Goal: Task Accomplishment & Management: Use online tool/utility

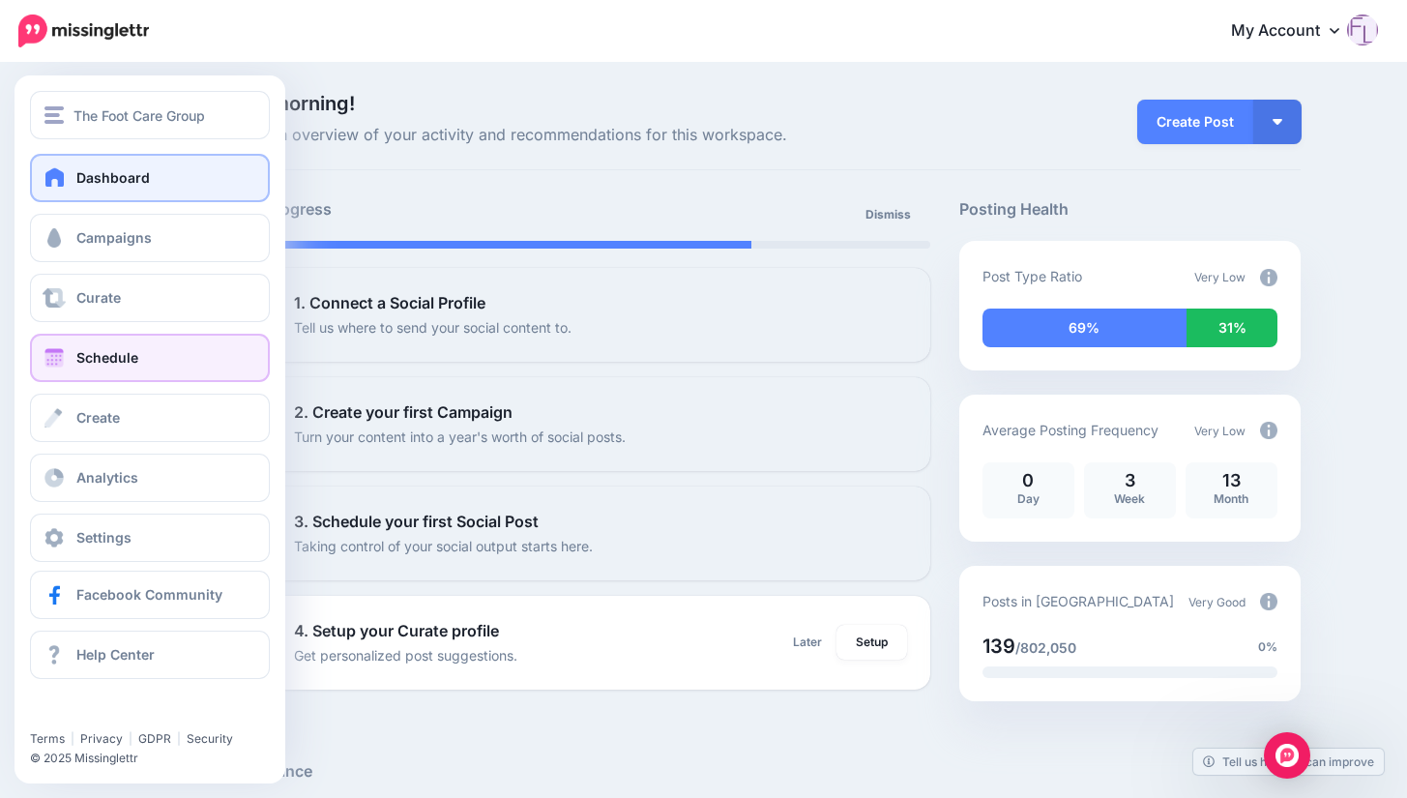
click at [132, 358] on span "Schedule" at bounding box center [107, 357] width 62 height 16
click at [129, 352] on span "Schedule" at bounding box center [107, 357] width 62 height 16
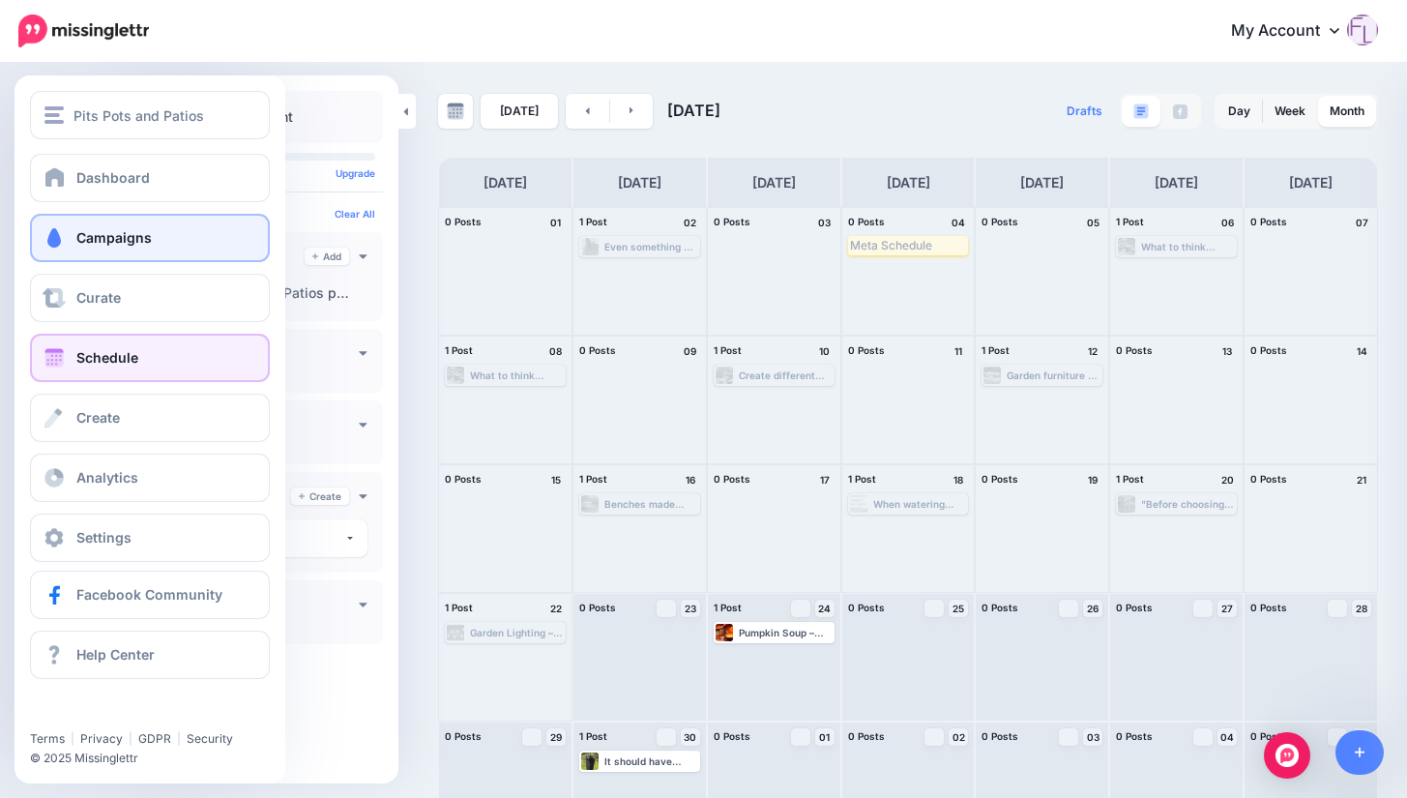
click at [92, 241] on span "Campaigns" at bounding box center [113, 237] width 75 height 16
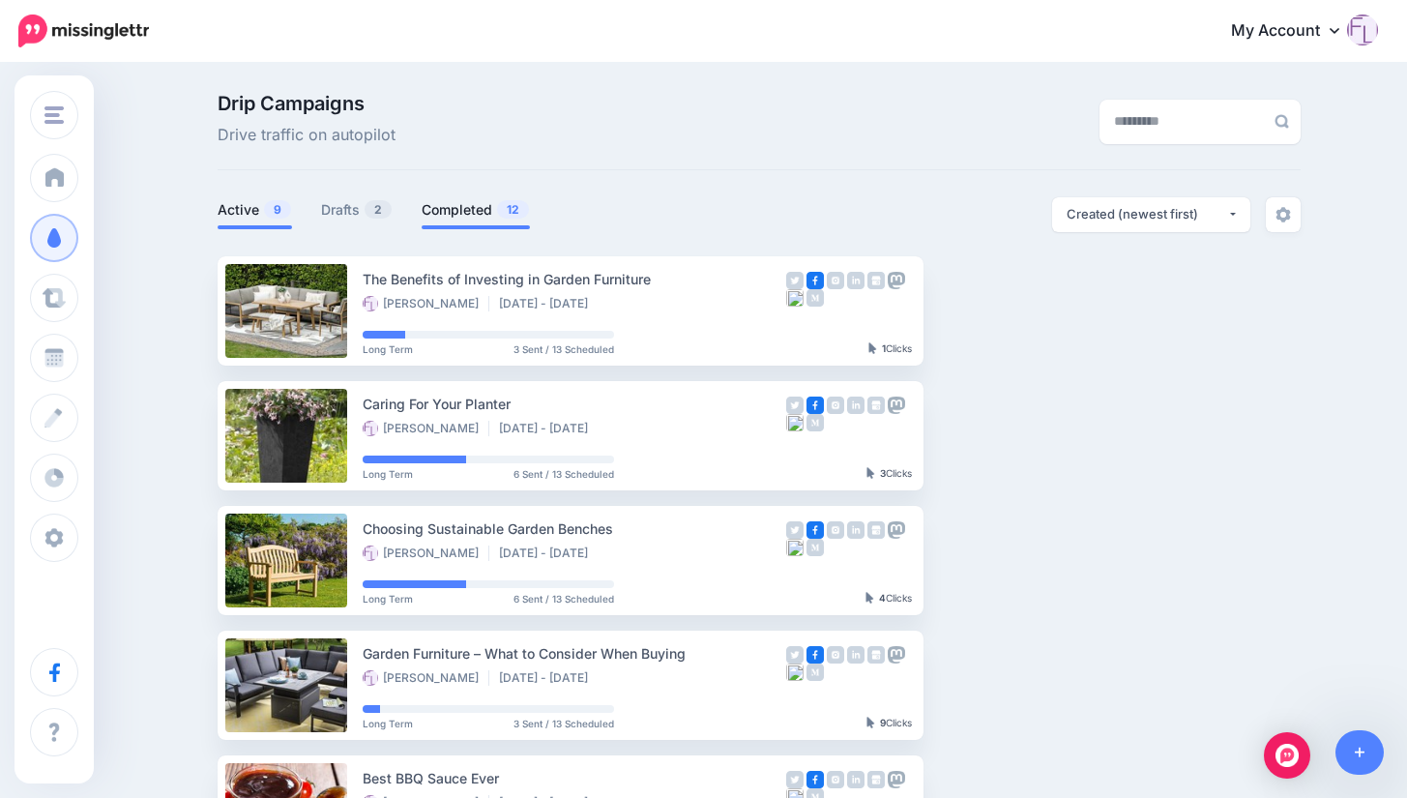
click at [473, 209] on link "Completed 12" at bounding box center [476, 209] width 108 height 23
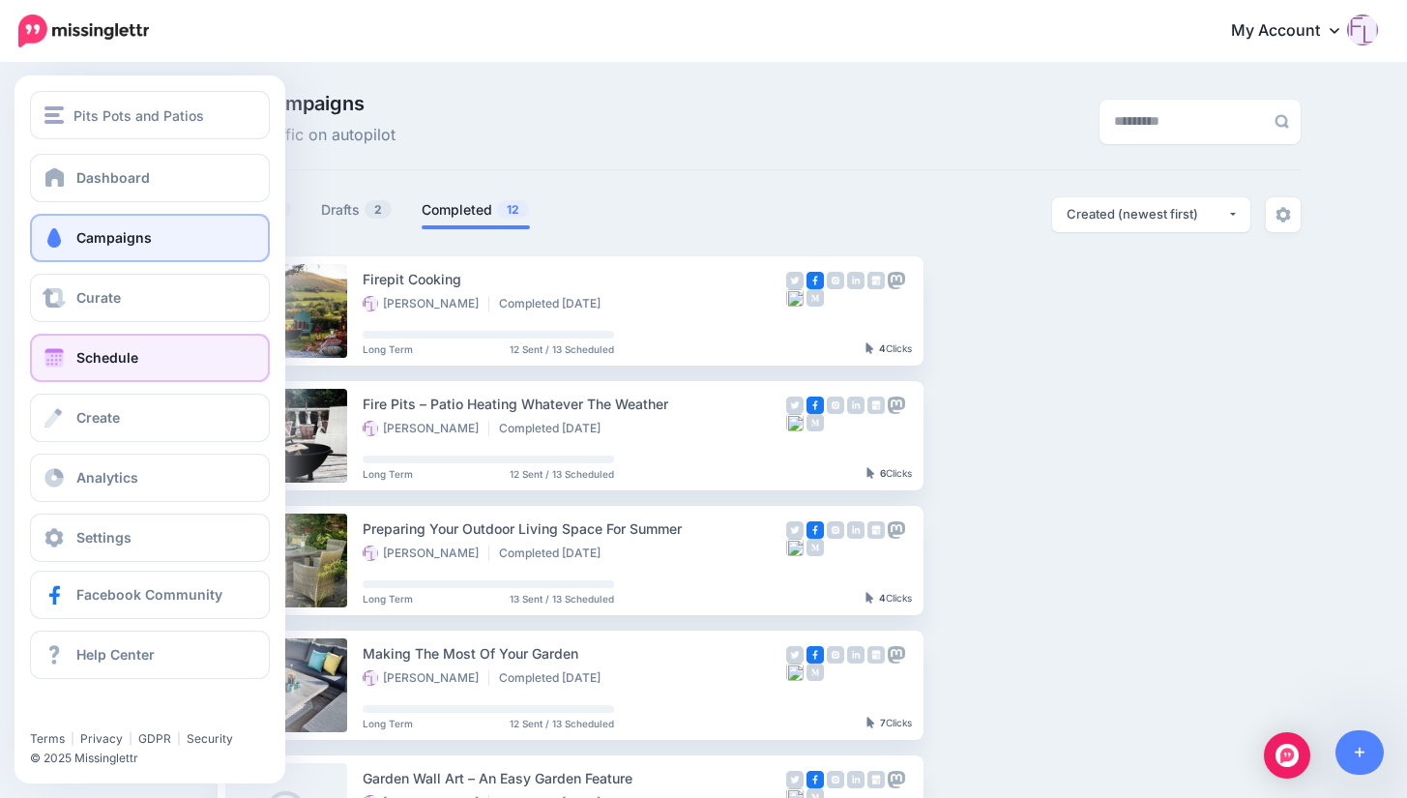
click at [111, 355] on span "Schedule" at bounding box center [107, 357] width 62 height 16
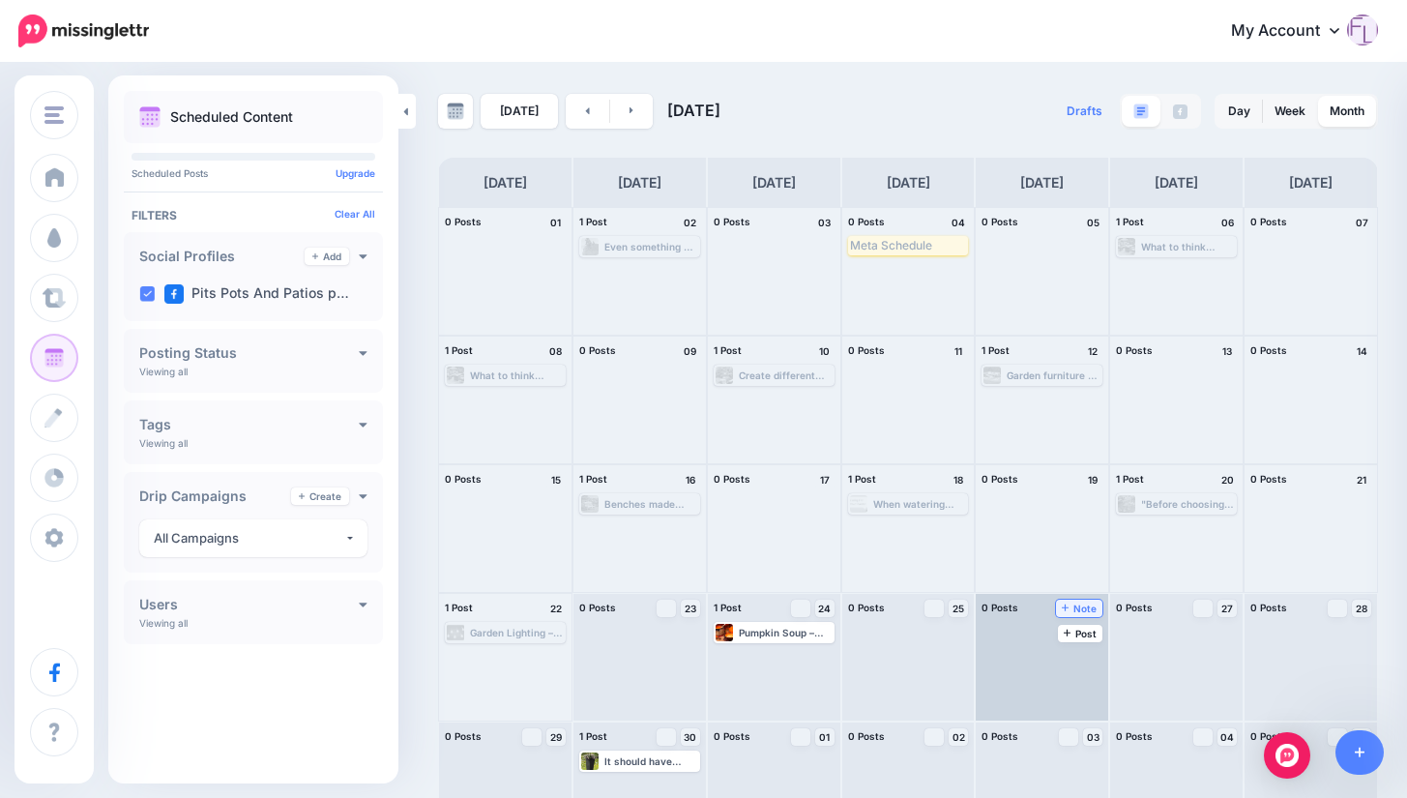
click at [1098, 610] on span "Note" at bounding box center [1080, 609] width 36 height 10
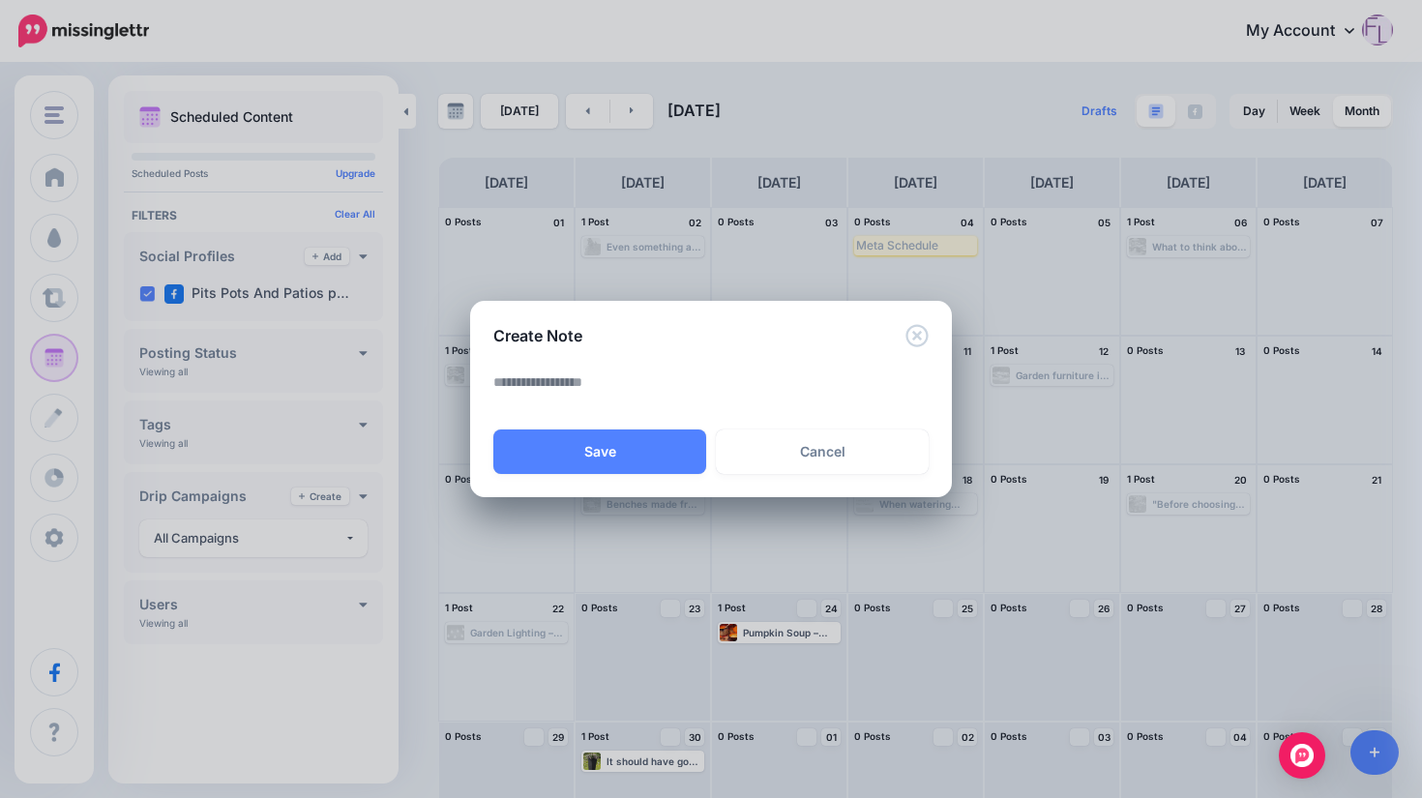
click at [642, 379] on textarea at bounding box center [715, 389] width 445 height 38
type textarea "**********"
click at [593, 437] on button "Save" at bounding box center [599, 451] width 213 height 44
